Goal: Information Seeking & Learning: Learn about a topic

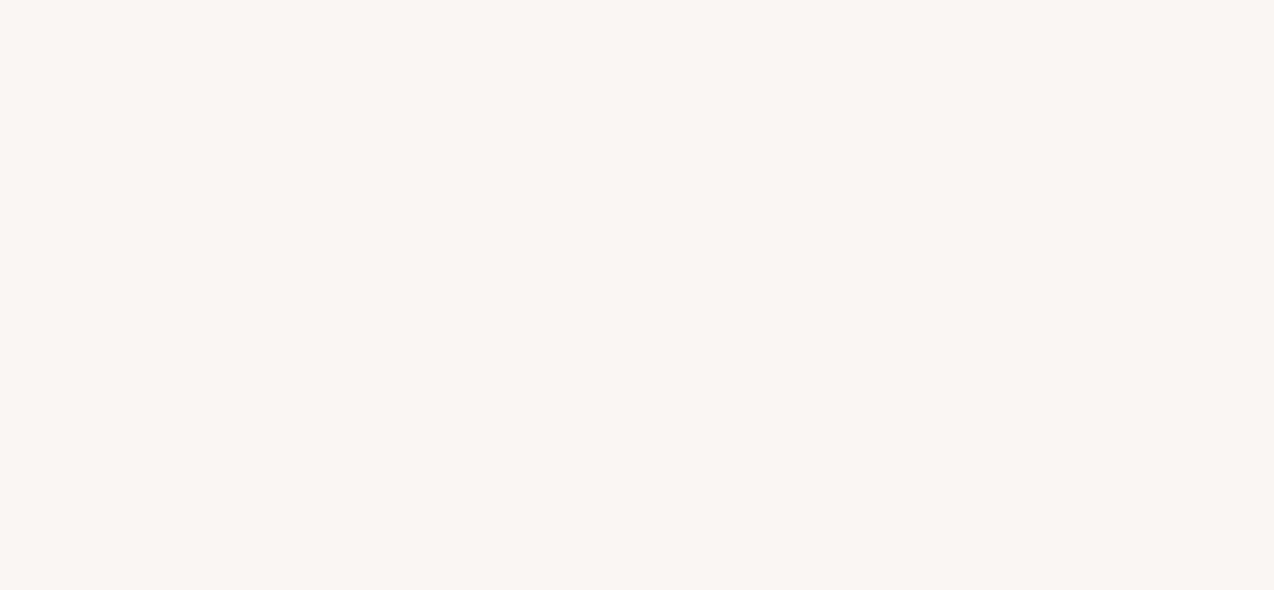
select select "FR"
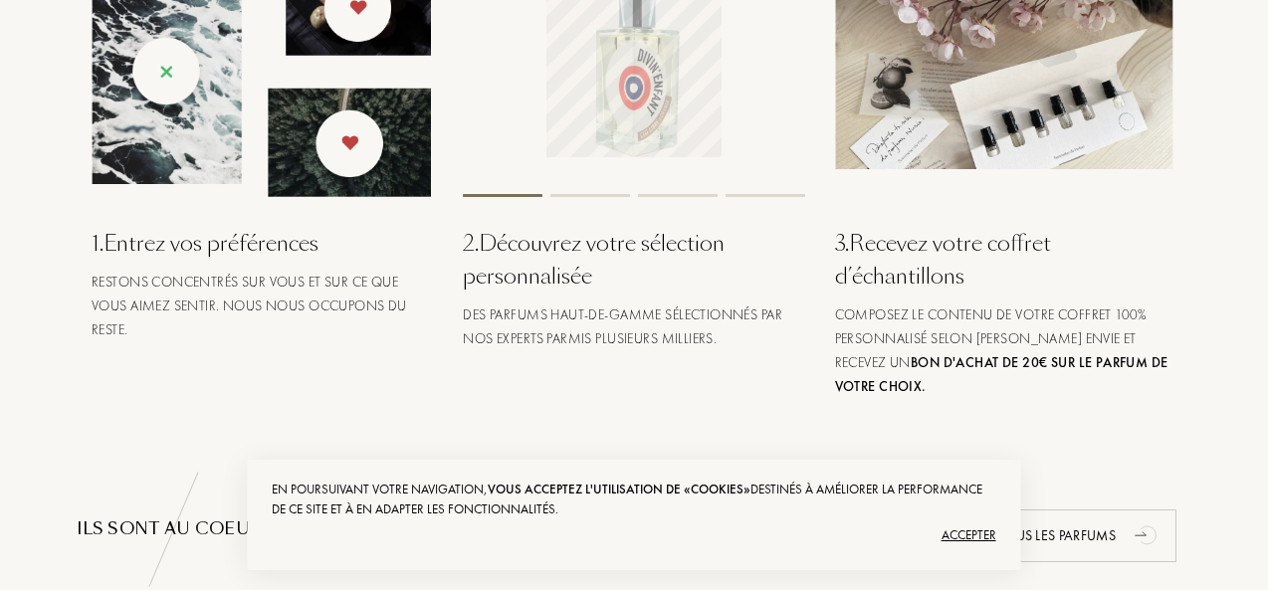
scroll to position [896, 0]
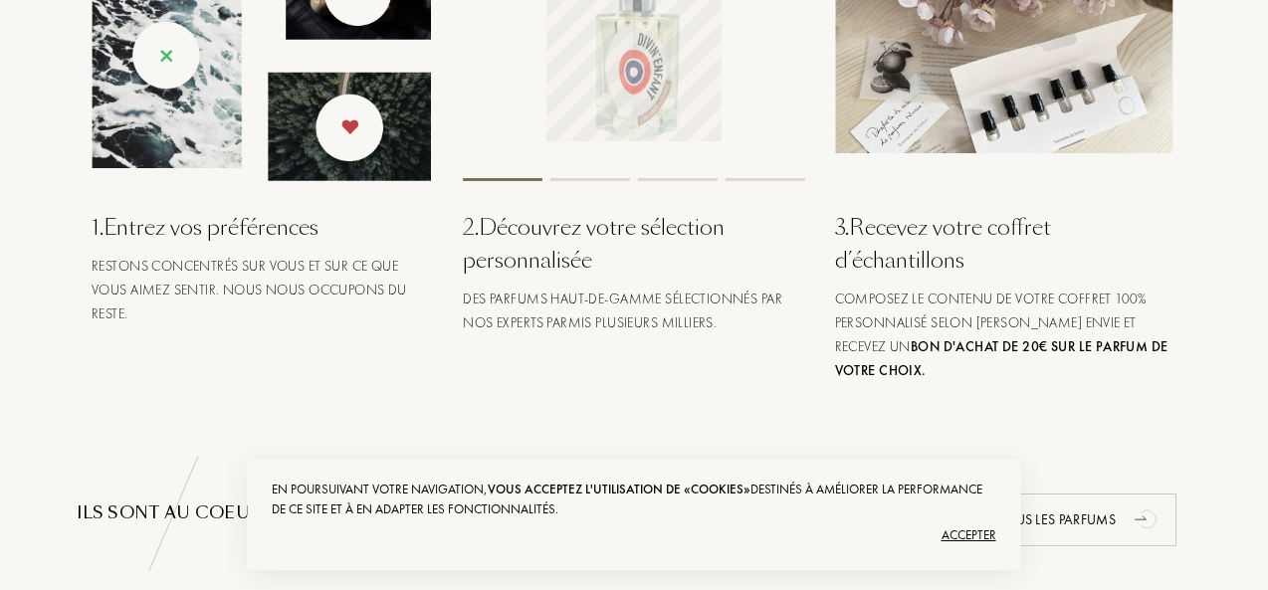
click at [952, 530] on div "Accepter" at bounding box center [634, 536] width 724 height 32
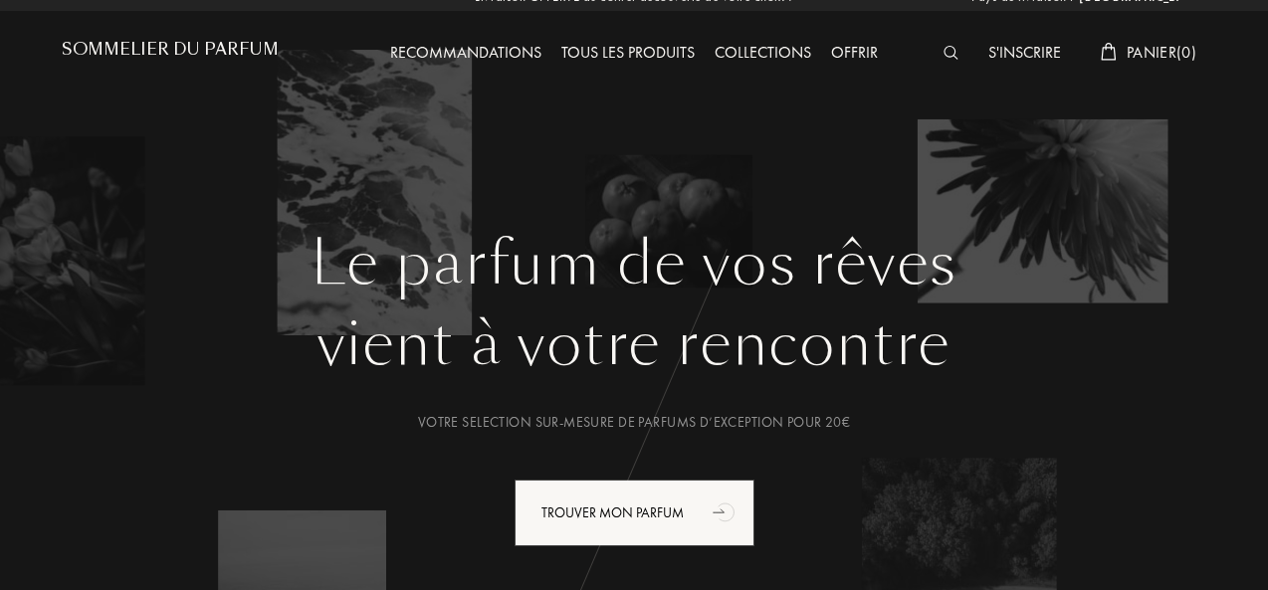
scroll to position [0, 0]
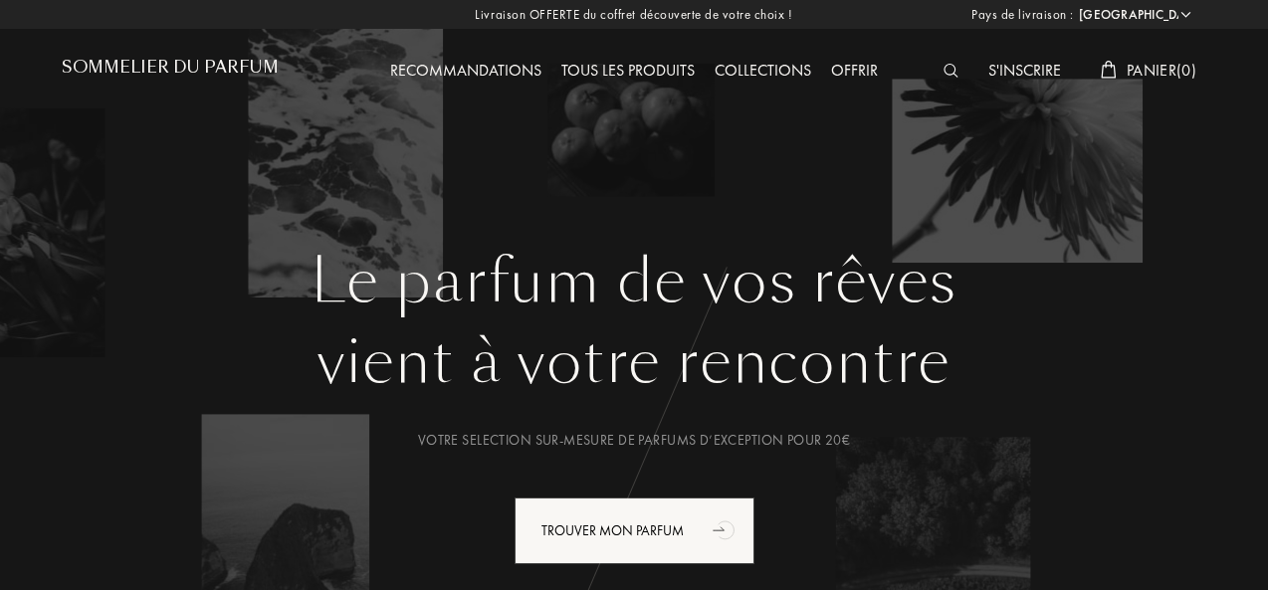
click at [241, 72] on h1 "Sommelier du Parfum" at bounding box center [170, 67] width 217 height 19
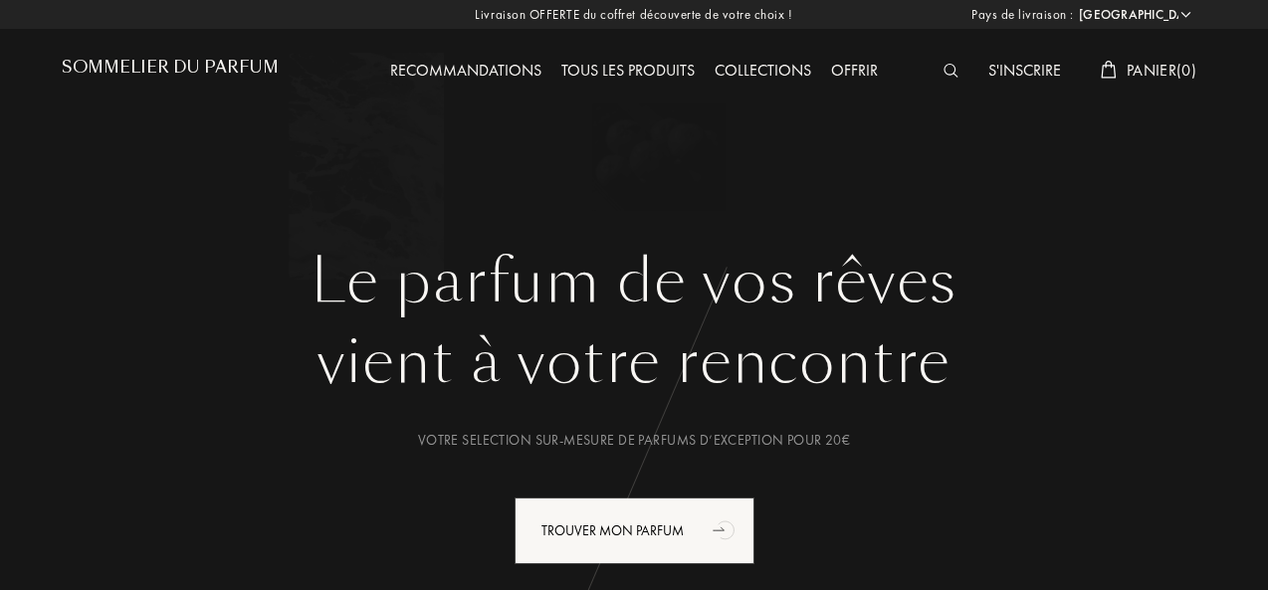
select select "FR"
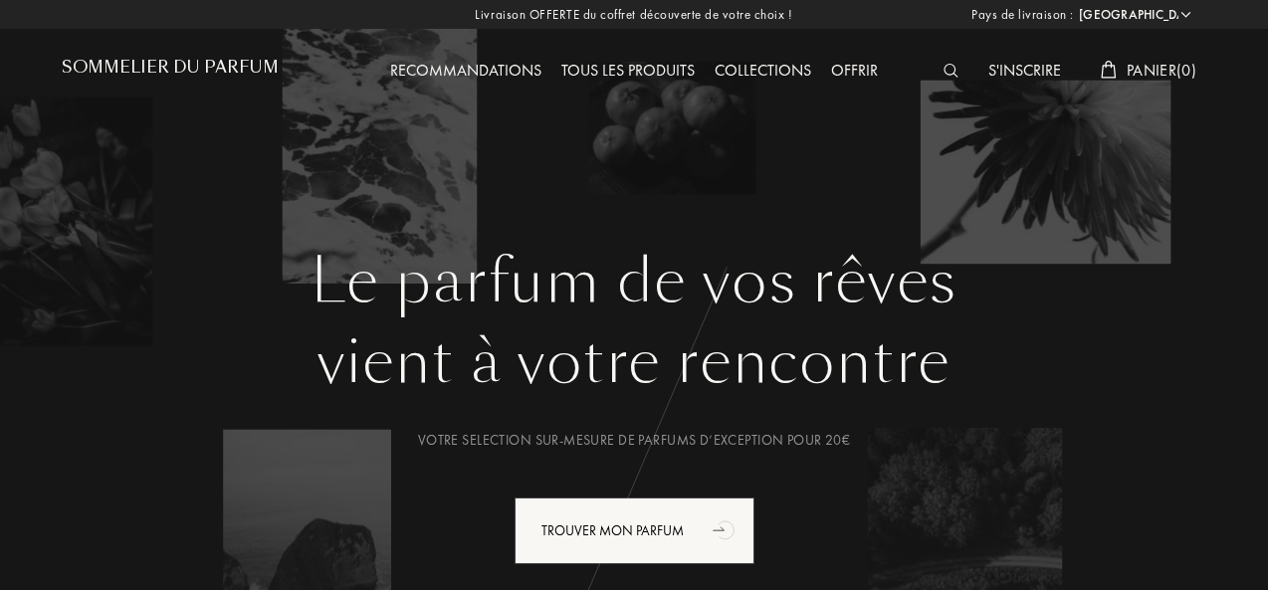
click at [944, 73] on img at bounding box center [951, 71] width 15 height 14
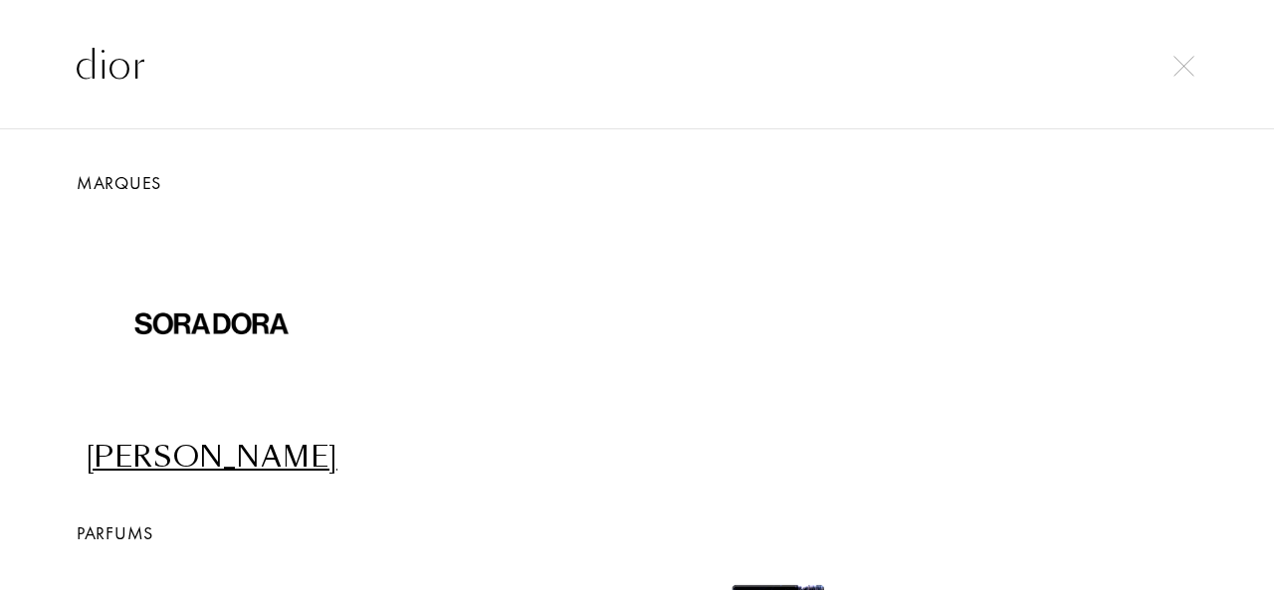
type input "dior"
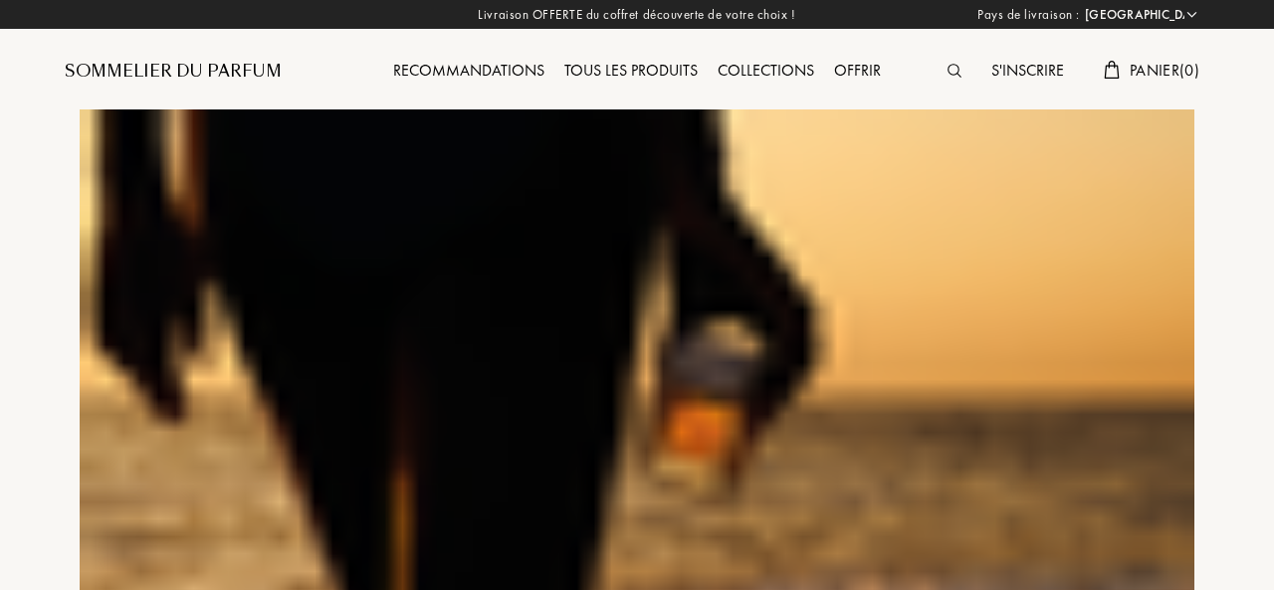
select select "FR"
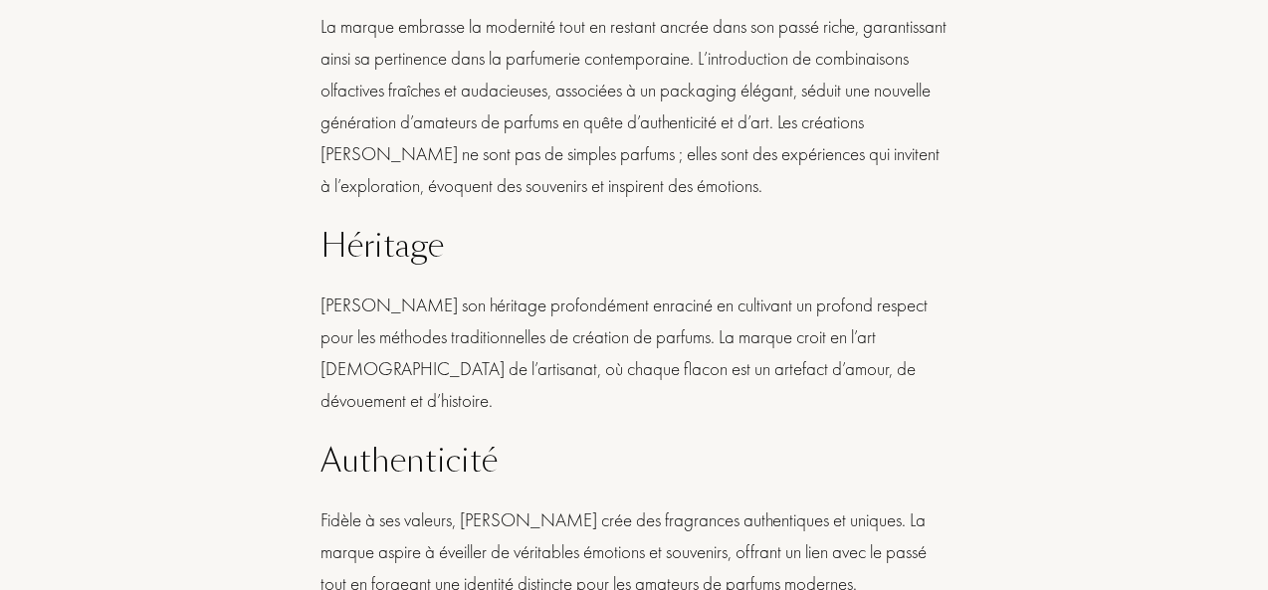
scroll to position [1486, 0]
